Goal: Task Accomplishment & Management: Manage account settings

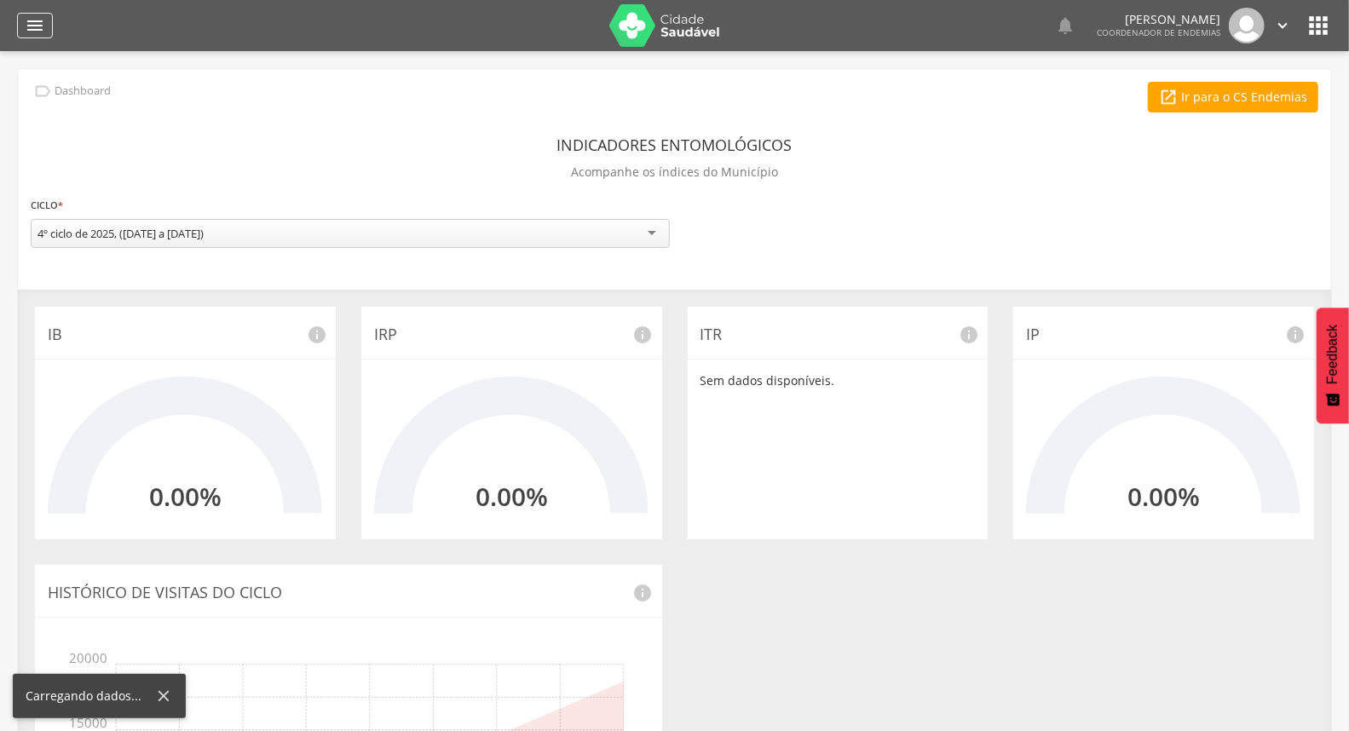
click at [37, 19] on icon "" at bounding box center [35, 25] width 20 height 20
click at [321, 73] on div "**********" at bounding box center [675, 534] width 1314 height 930
click at [32, 17] on icon "" at bounding box center [35, 25] width 20 height 20
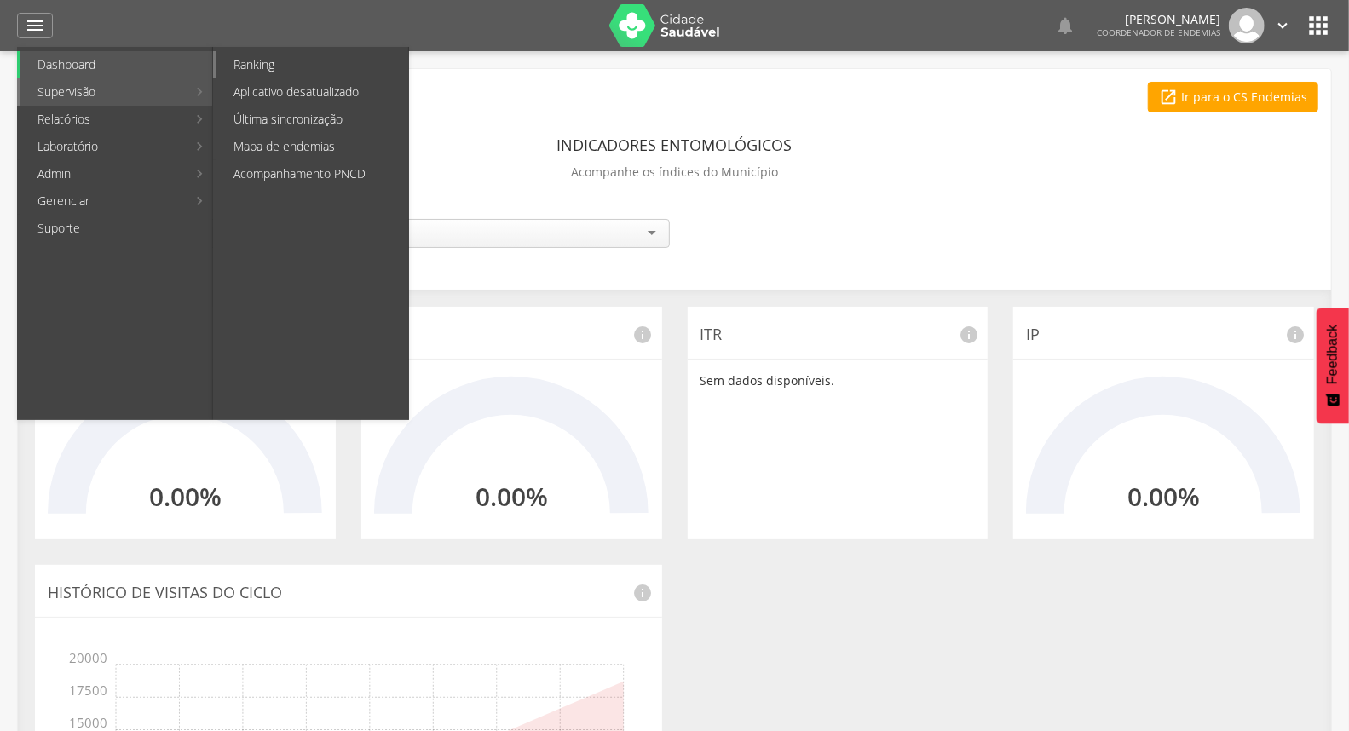
click at [262, 71] on link "Ranking" at bounding box center [313, 64] width 192 height 27
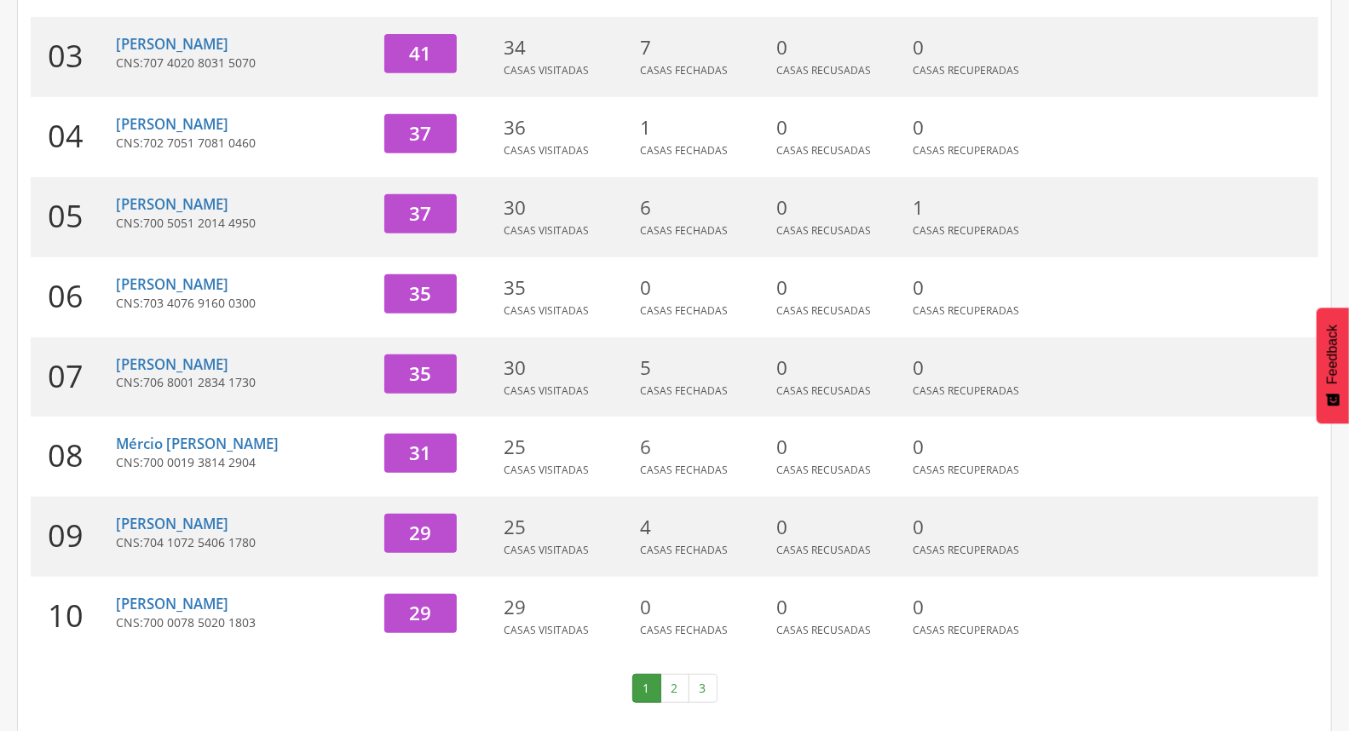
scroll to position [452, 0]
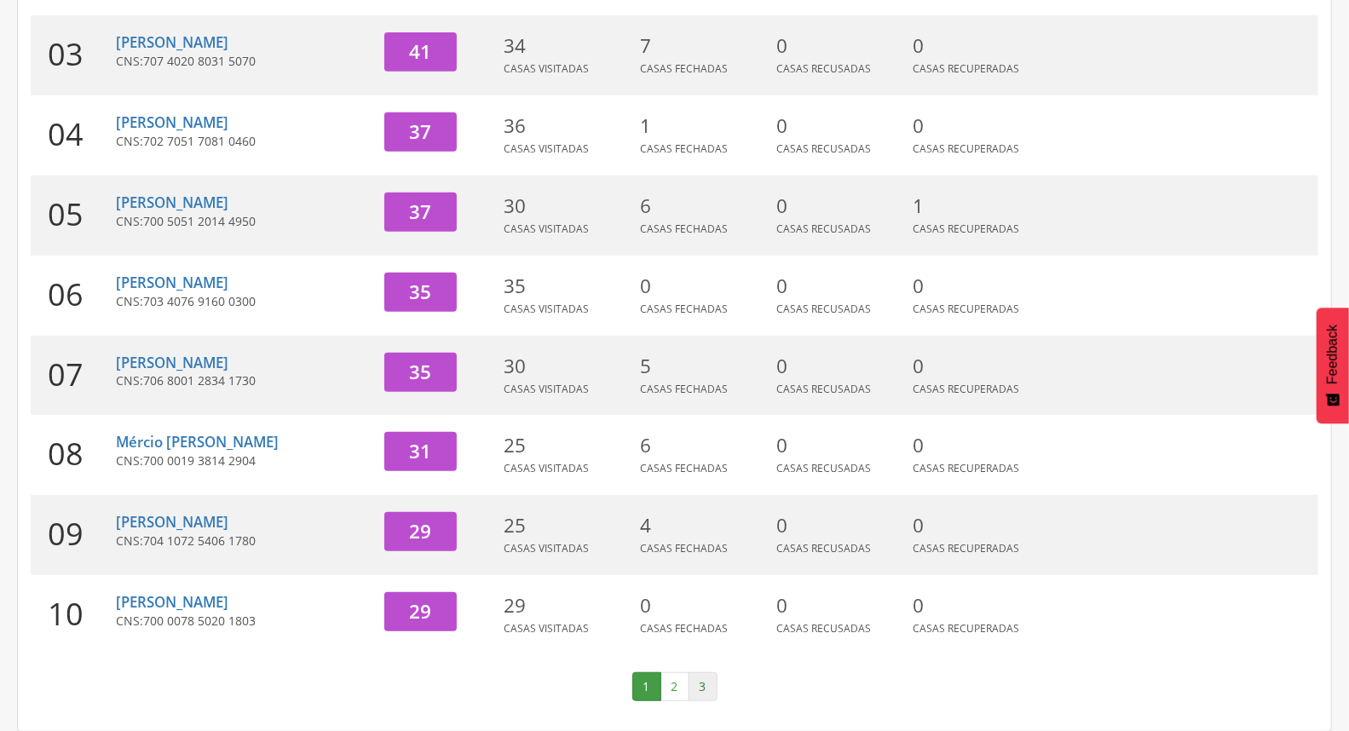
click at [701, 682] on link "3" at bounding box center [703, 687] width 29 height 29
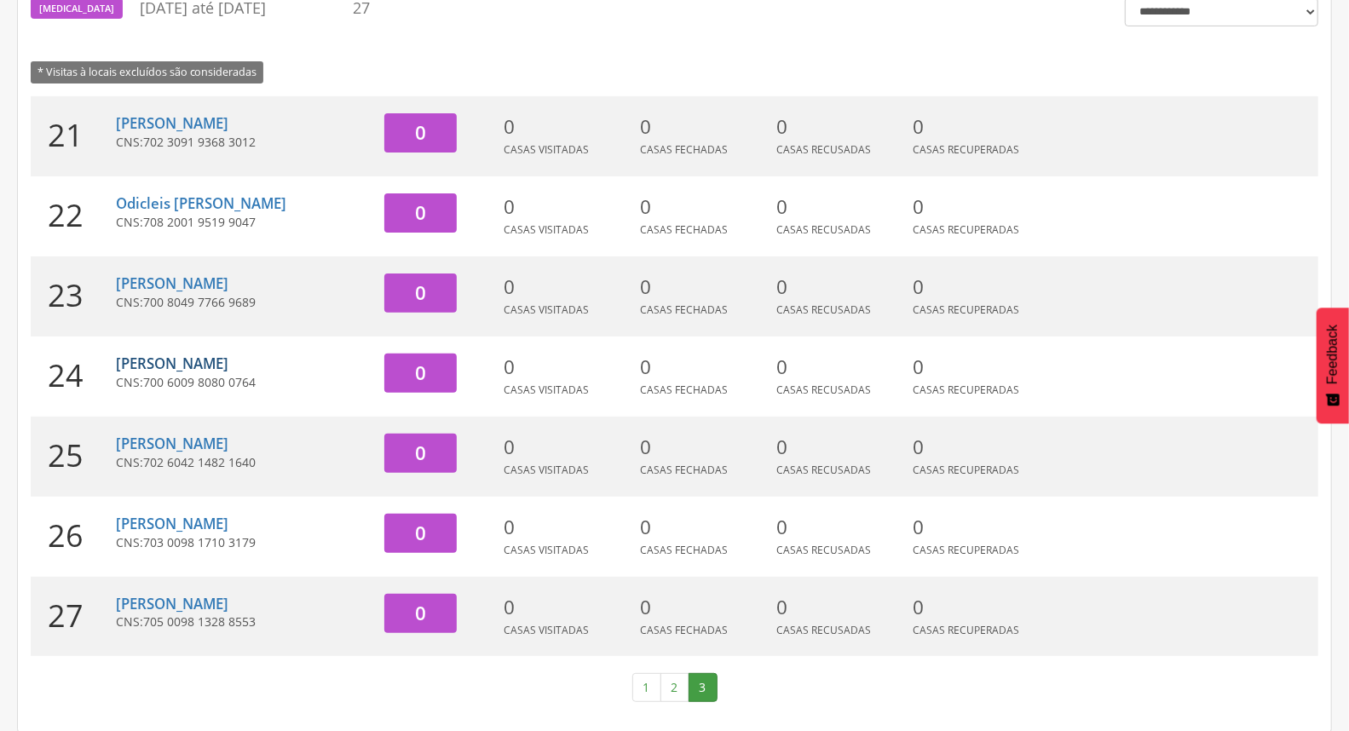
click at [228, 362] on link "[PERSON_NAME]" at bounding box center [172, 364] width 113 height 20
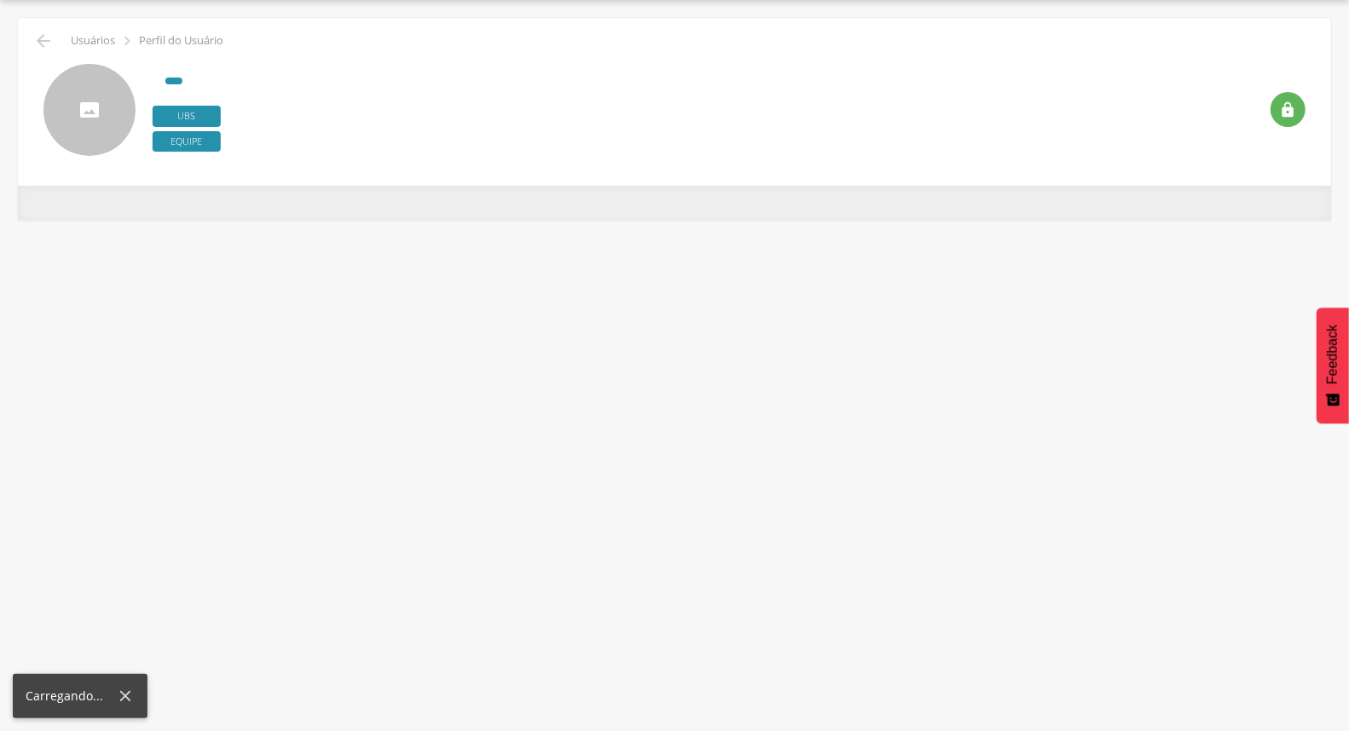
scroll to position [51, 0]
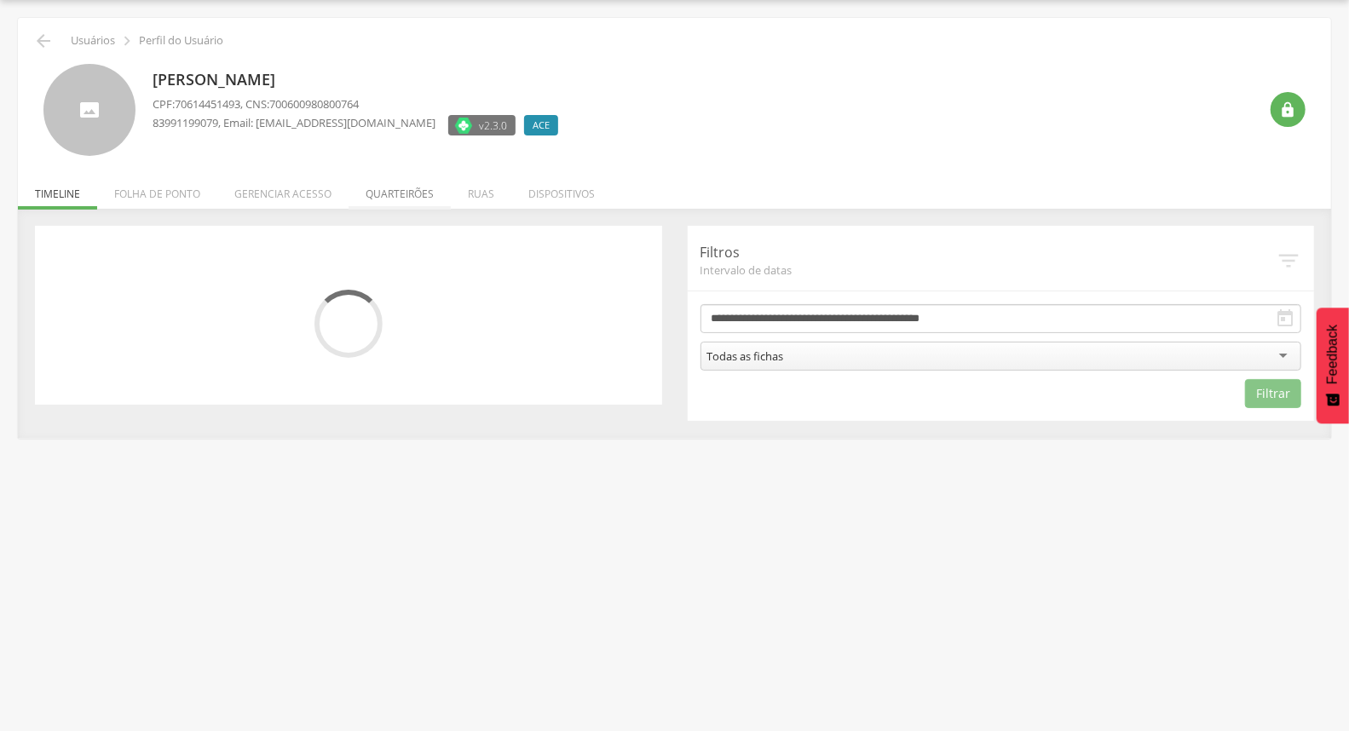
click at [401, 194] on li "Quarteirões" at bounding box center [400, 190] width 102 height 40
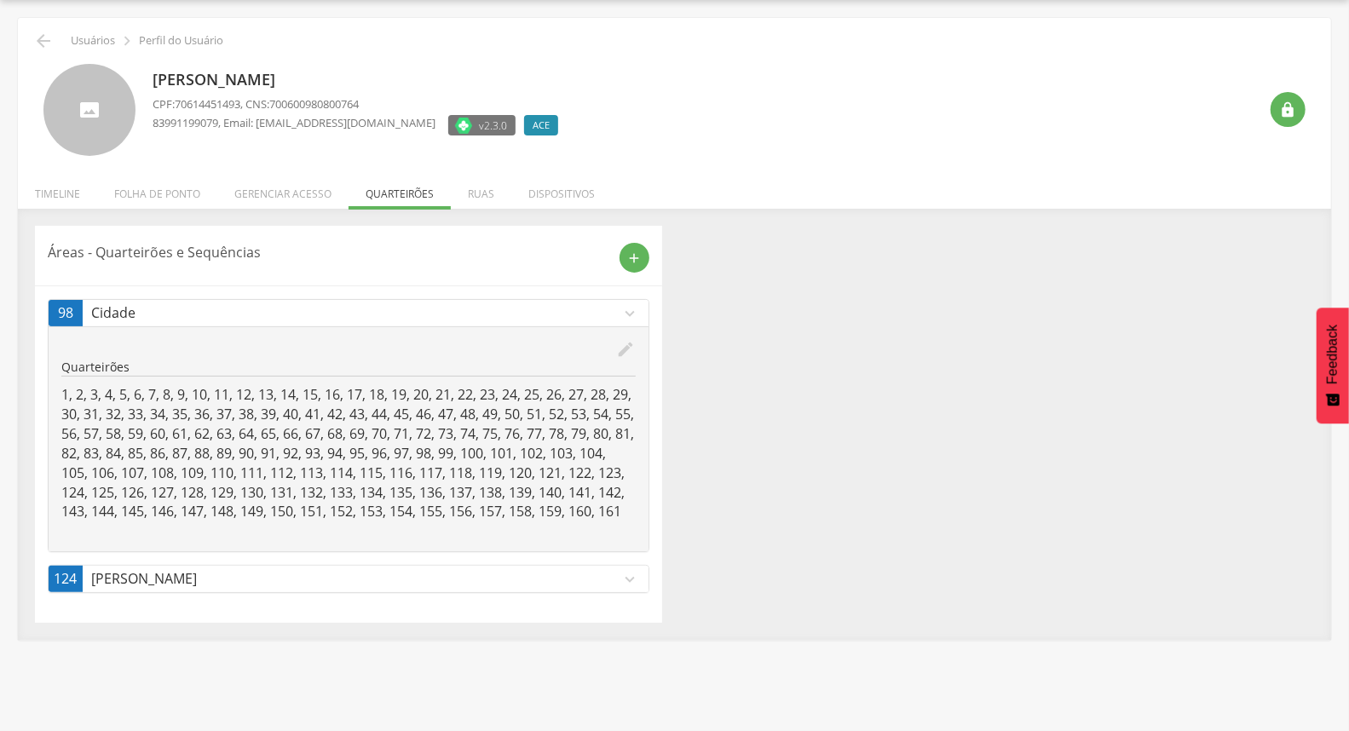
click at [628, 346] on icon "edit" at bounding box center [626, 349] width 19 height 19
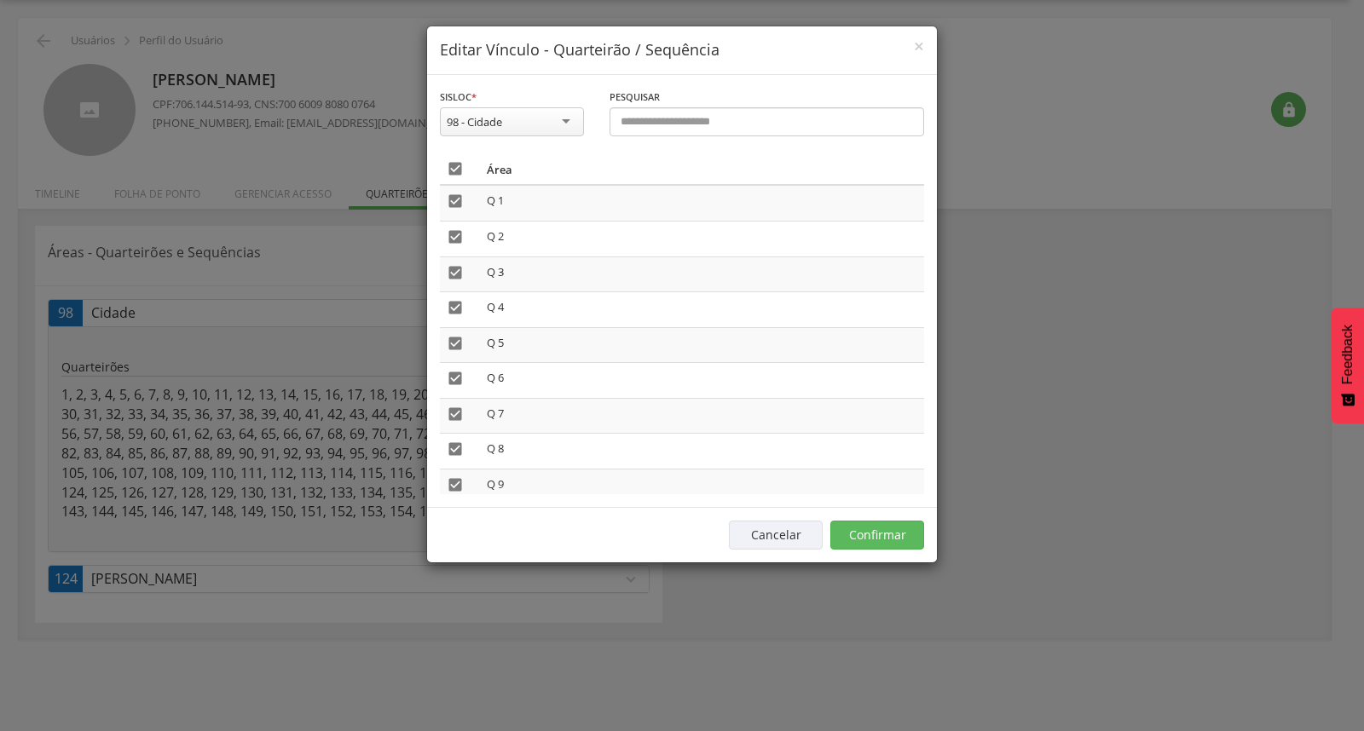
click at [453, 171] on icon "" at bounding box center [455, 168] width 17 height 17
click at [909, 530] on button "Confirmar" at bounding box center [877, 535] width 94 height 29
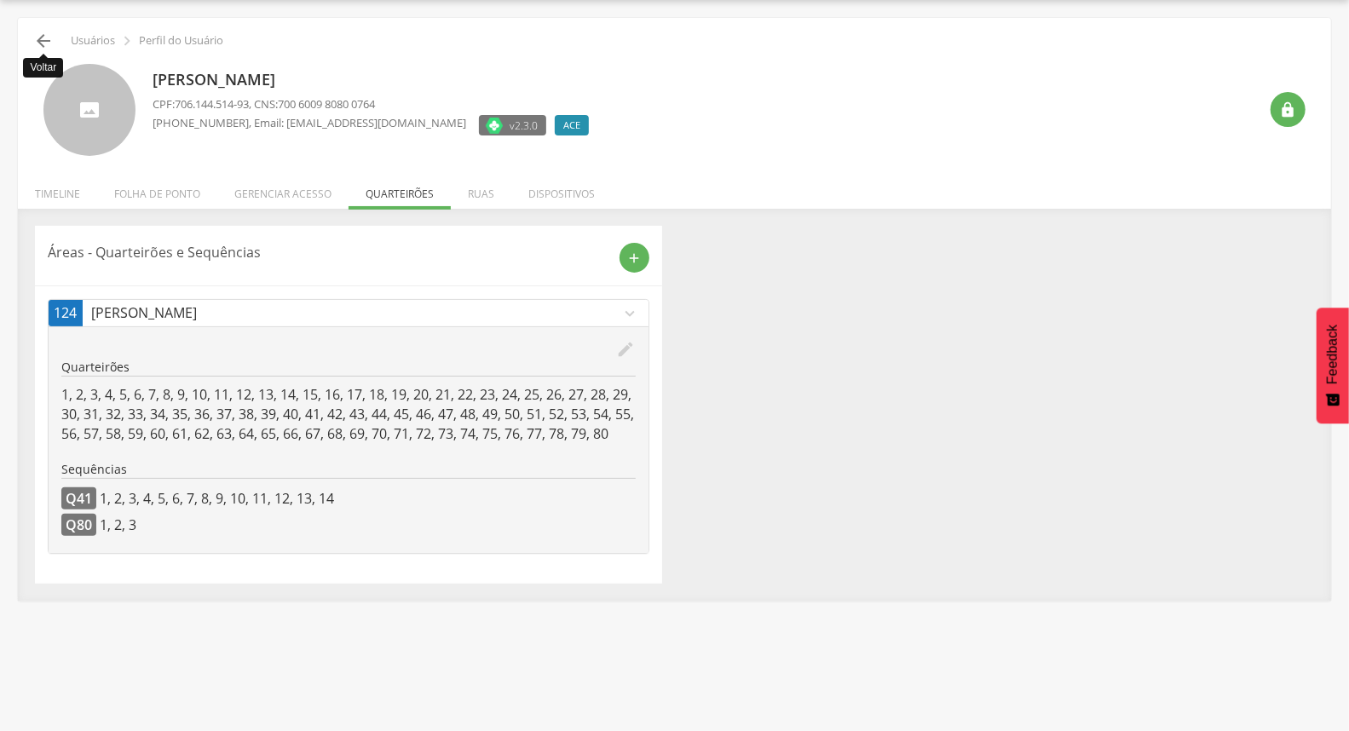
click at [44, 38] on icon "" at bounding box center [43, 41] width 20 height 20
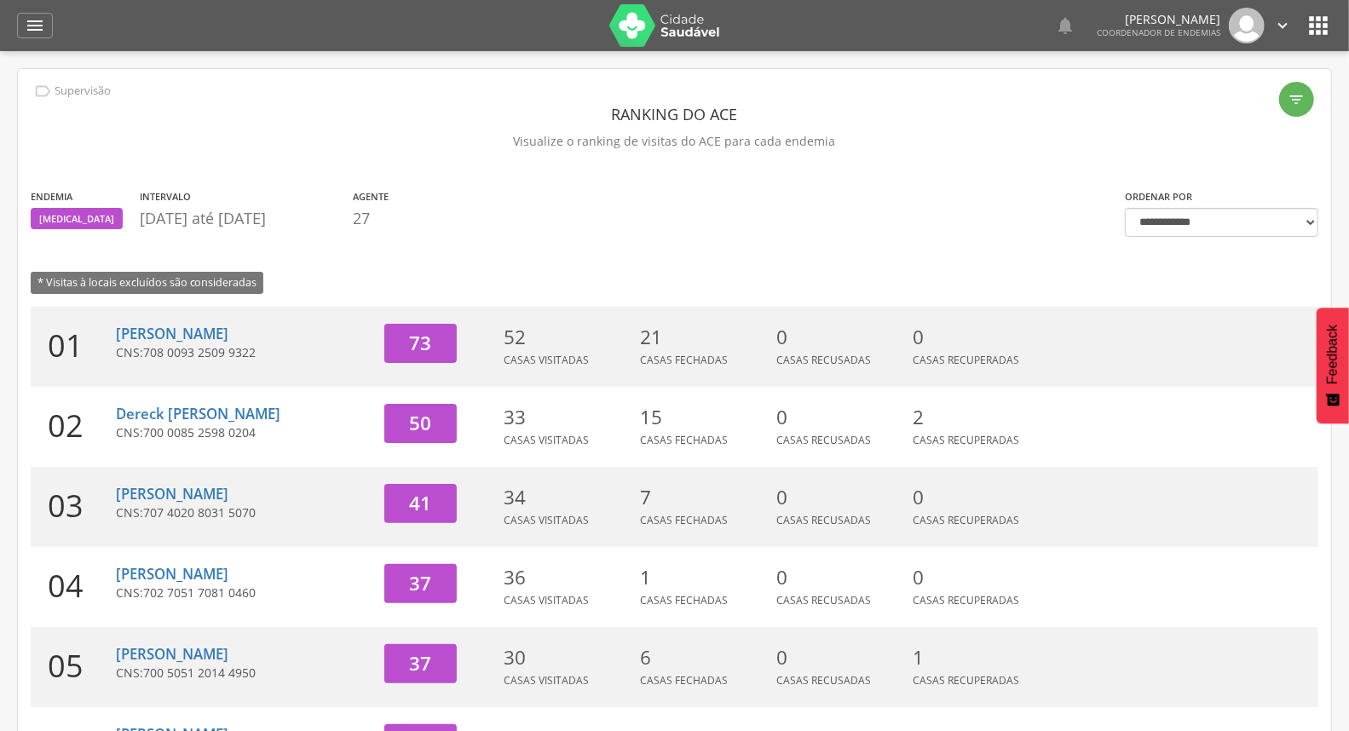
click at [1283, 19] on icon "" at bounding box center [1283, 25] width 19 height 19
click at [1229, 94] on link "Sair" at bounding box center [1224, 98] width 135 height 21
